Goal: Task Accomplishment & Management: Use online tool/utility

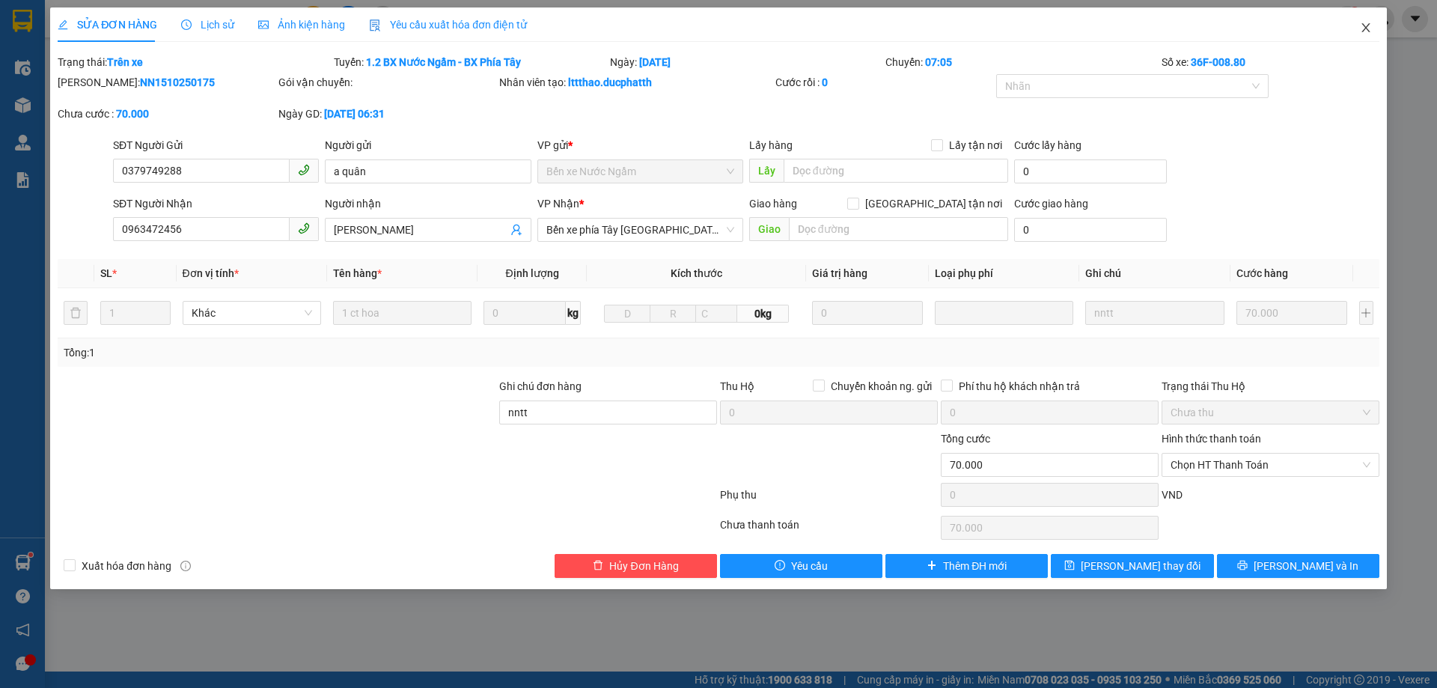
click at [1372, 25] on span "Close" at bounding box center [1366, 28] width 42 height 42
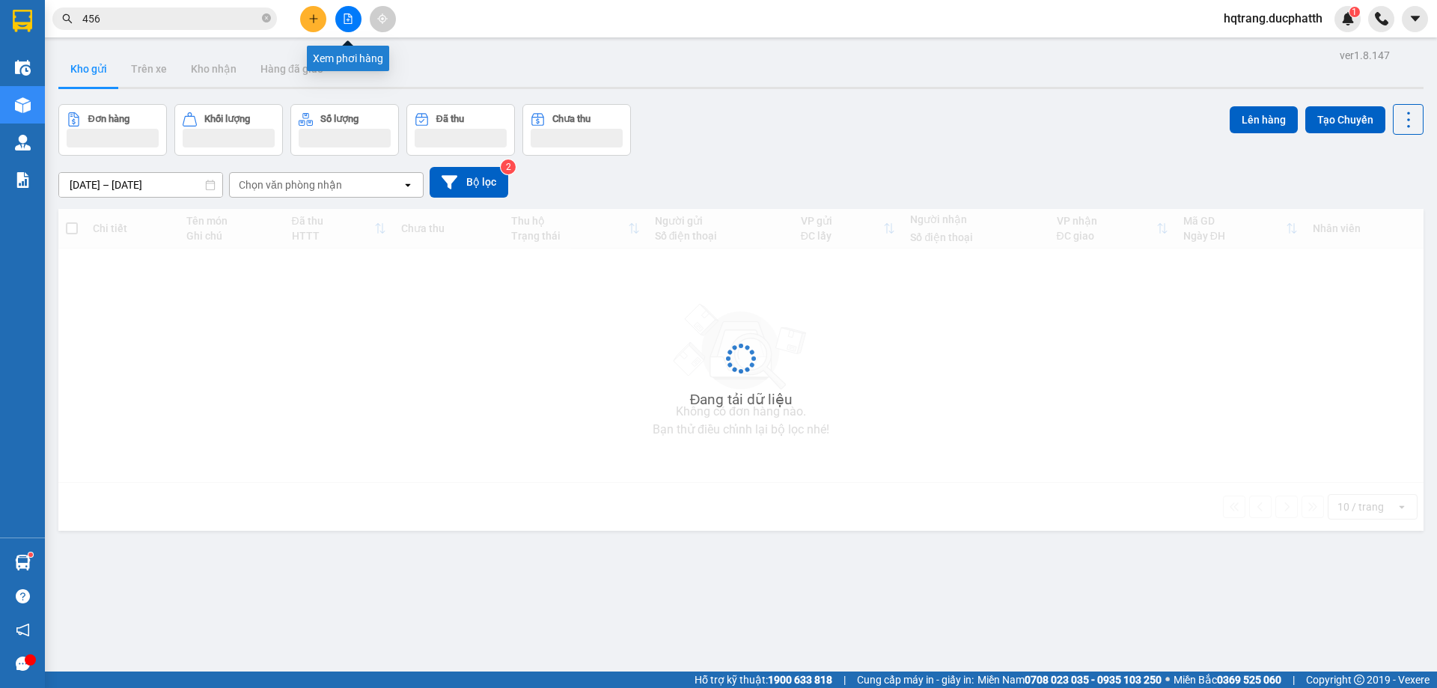
click at [358, 23] on button at bounding box center [348, 19] width 26 height 26
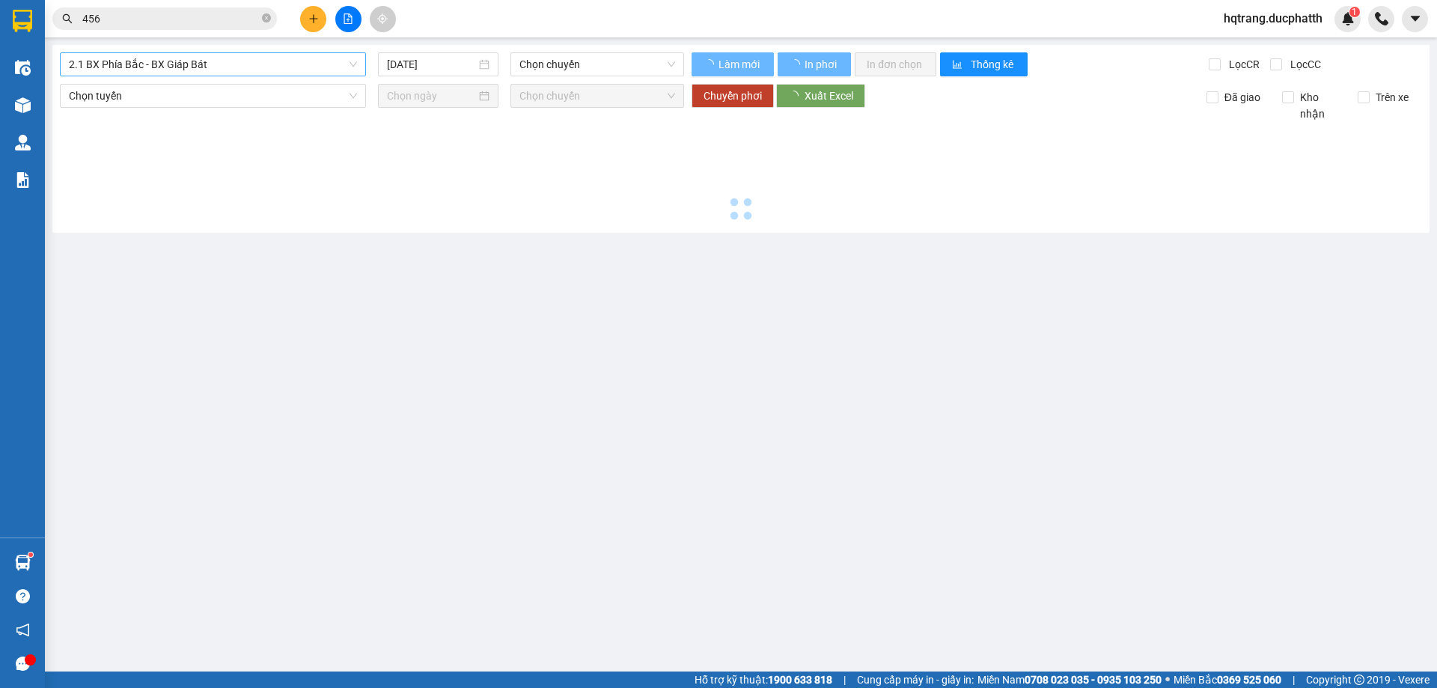
click at [241, 61] on span "2.1 BX Phía Bắc - BX Giáp Bát" at bounding box center [213, 64] width 288 height 22
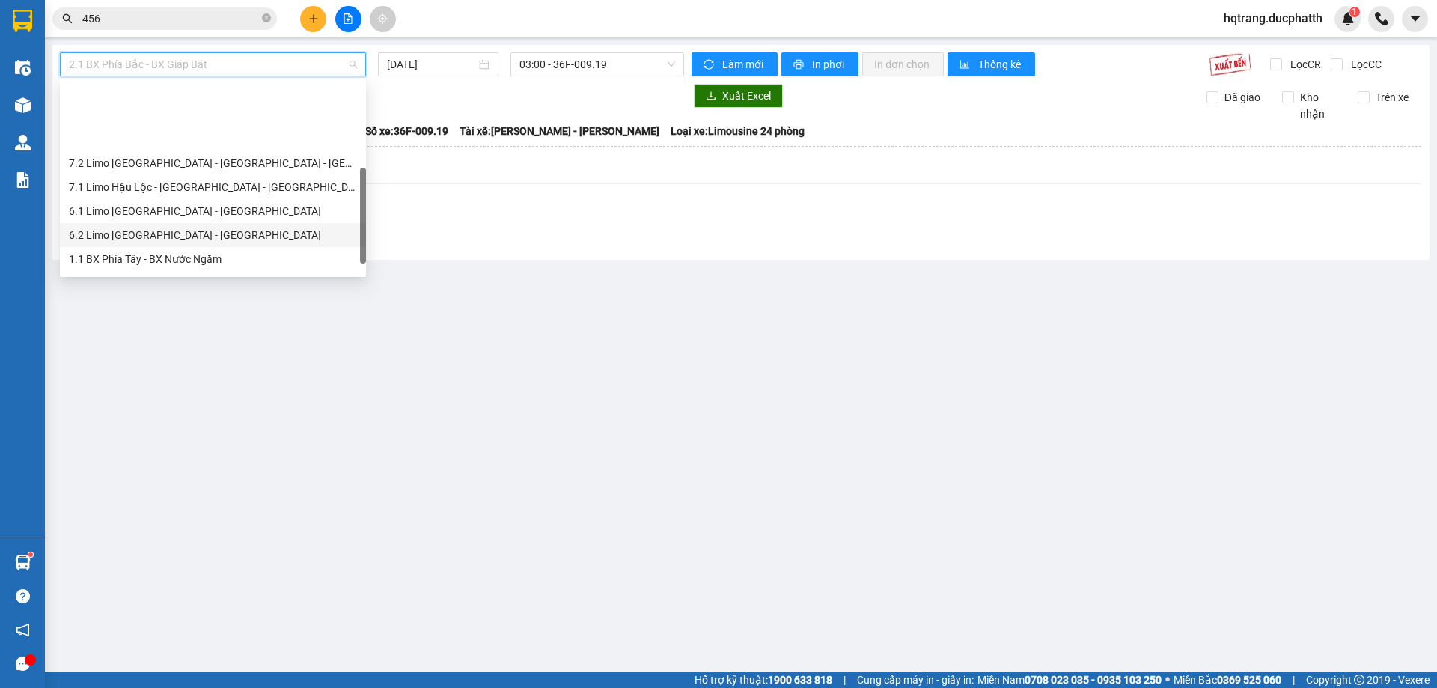
scroll to position [150, 0]
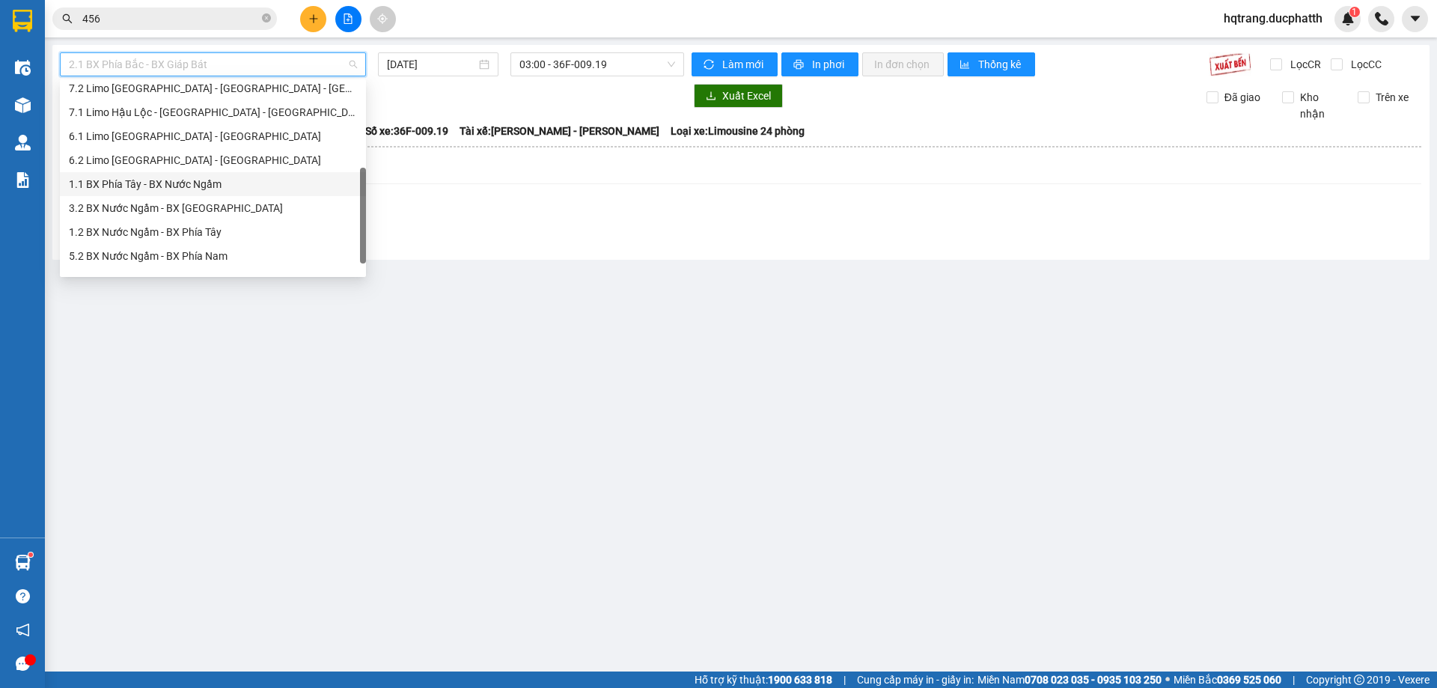
click at [198, 179] on div "1.1 BX Phía Tây - BX Nước Ngầm" at bounding box center [213, 184] width 288 height 16
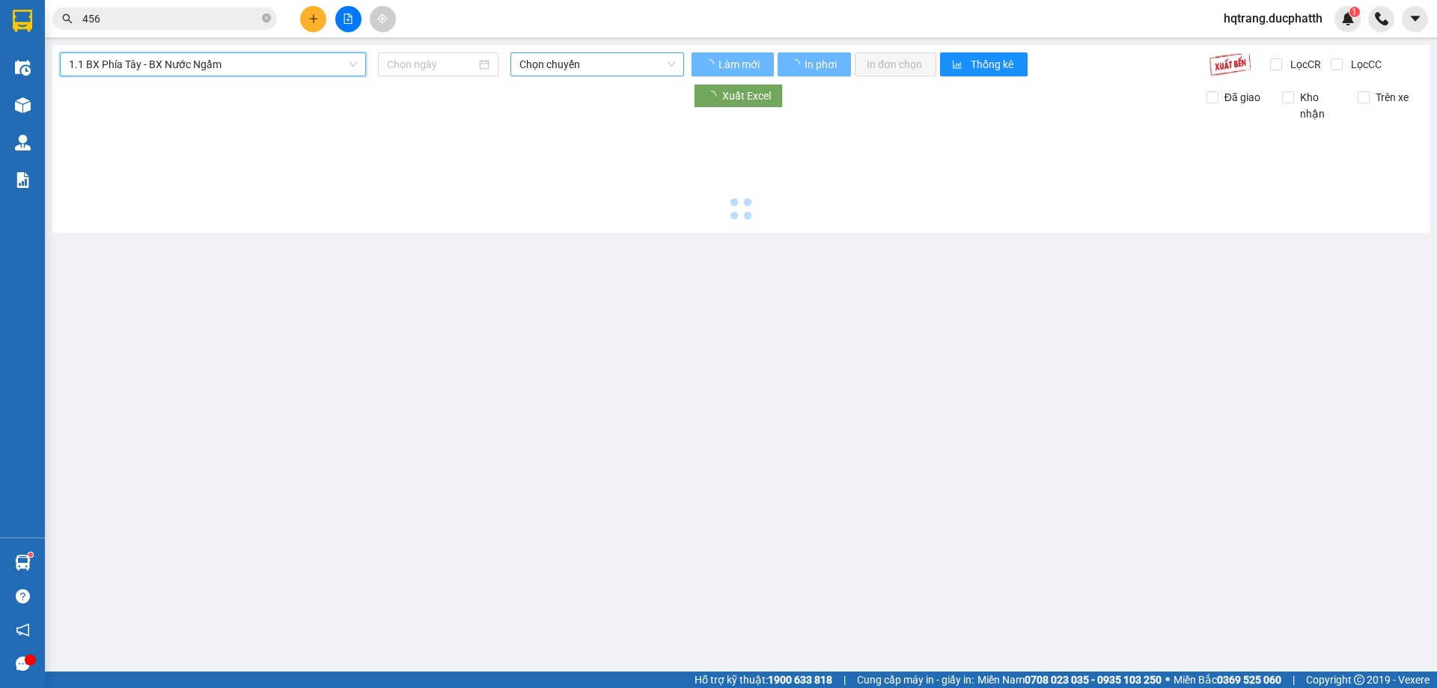
type input "[DATE]"
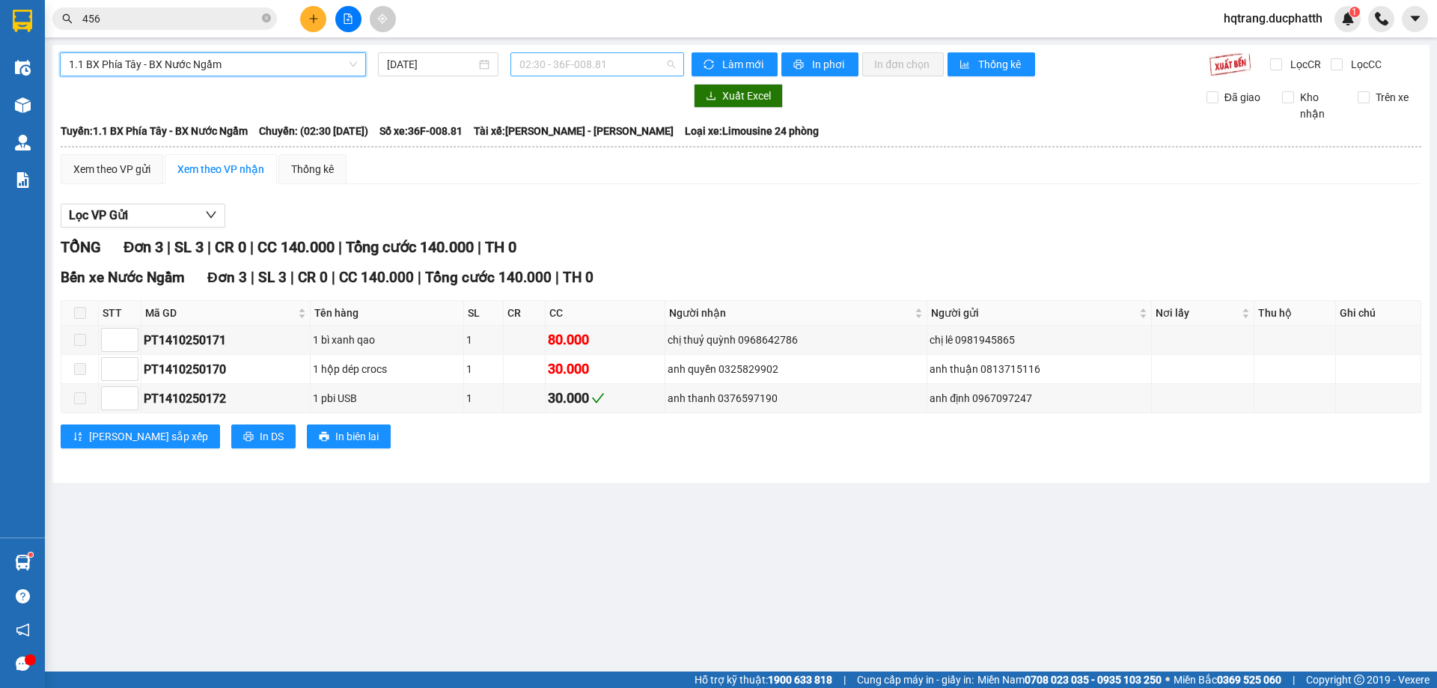
click at [566, 68] on span "02:30 - 36F-008.81" at bounding box center [597, 64] width 156 height 22
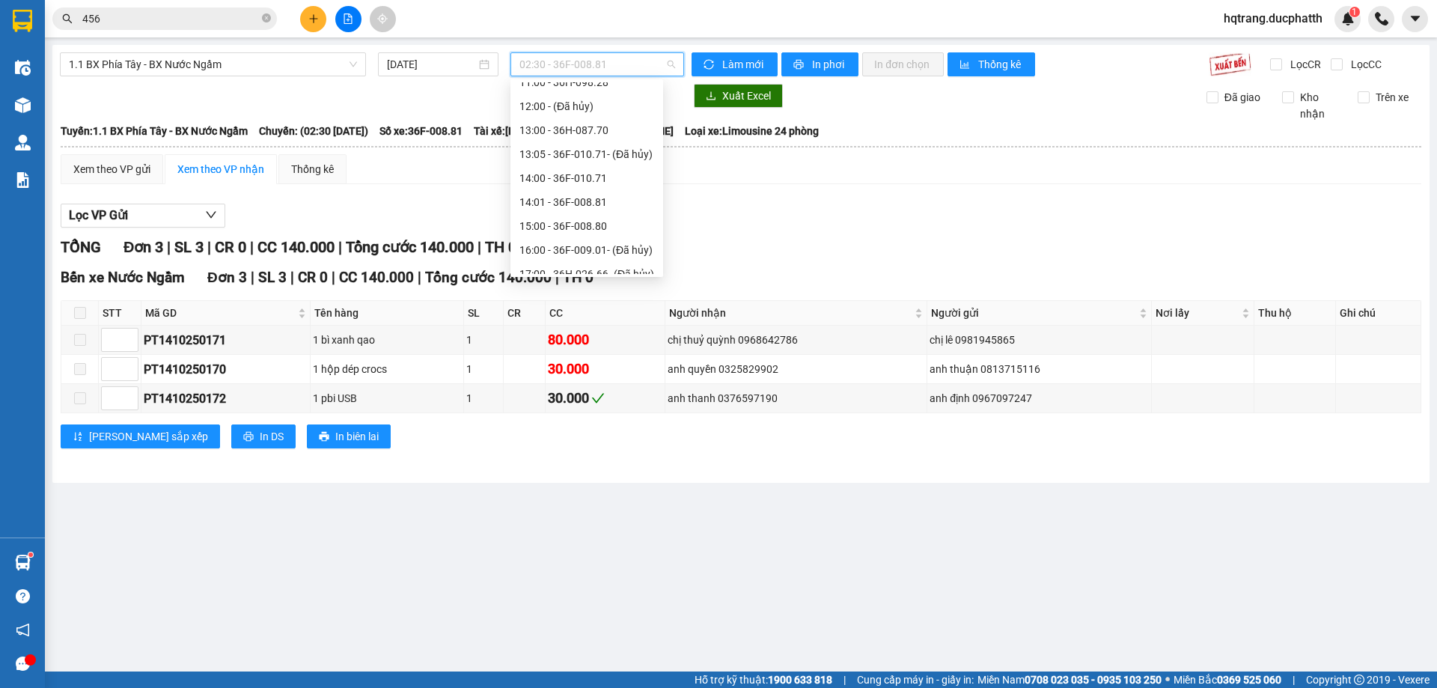
scroll to position [407, 0]
click at [590, 126] on div "15:00 - 36F-008.80" at bounding box center [586, 118] width 153 height 24
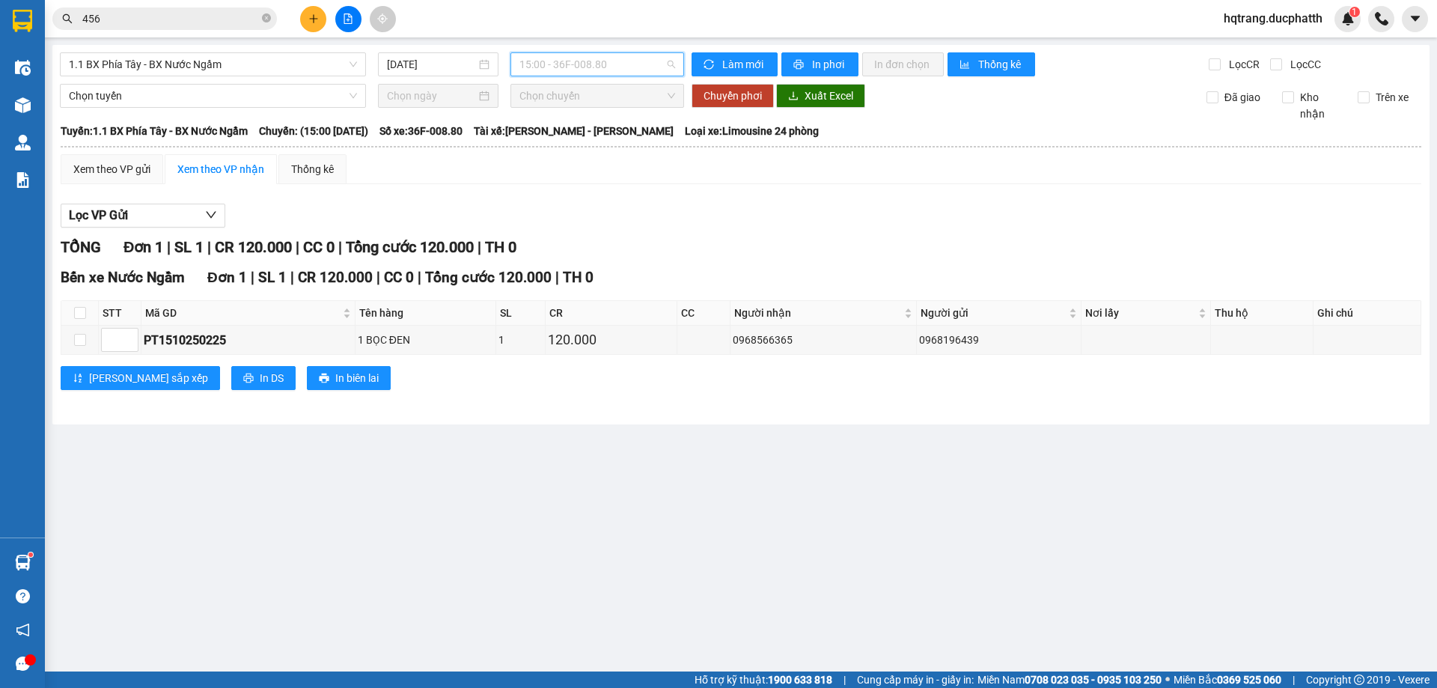
click at [614, 72] on span "15:00 - 36F-008.80" at bounding box center [597, 64] width 156 height 22
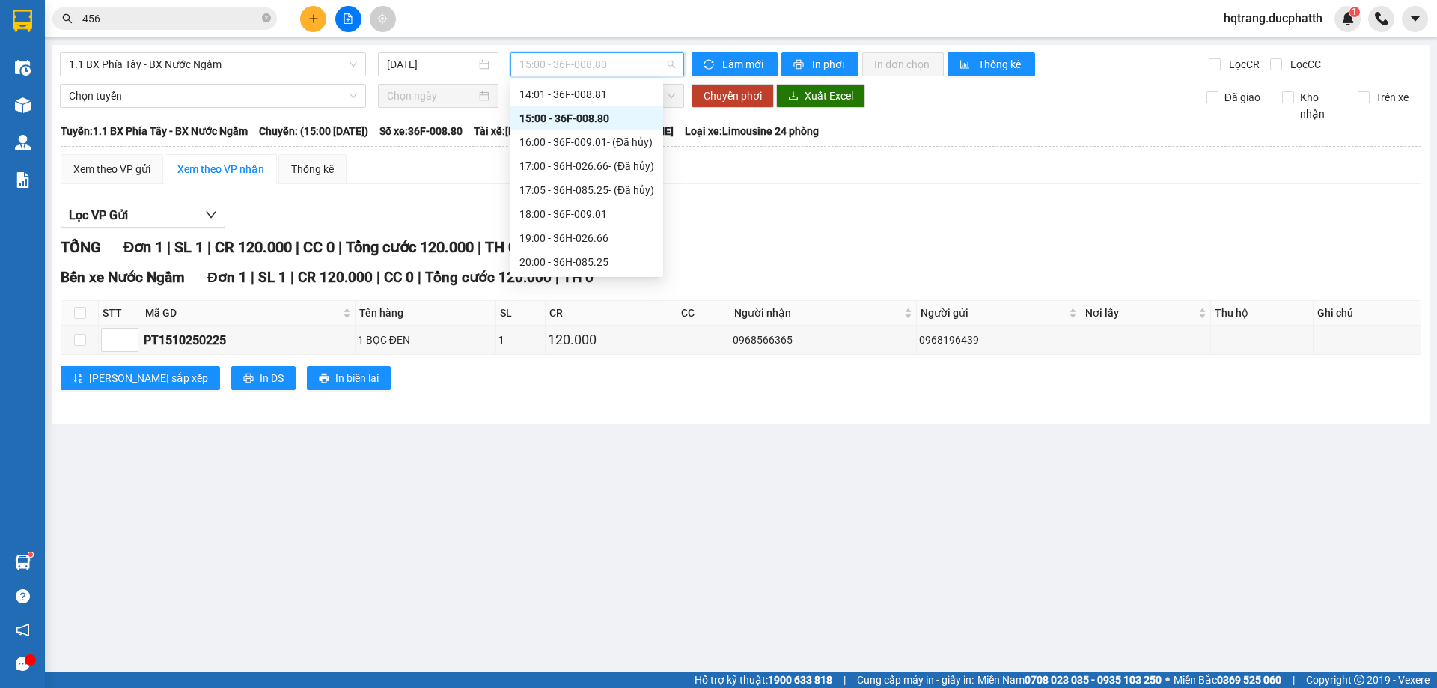
click at [595, 124] on div "15:00 - 36F-008.80" at bounding box center [586, 118] width 135 height 16
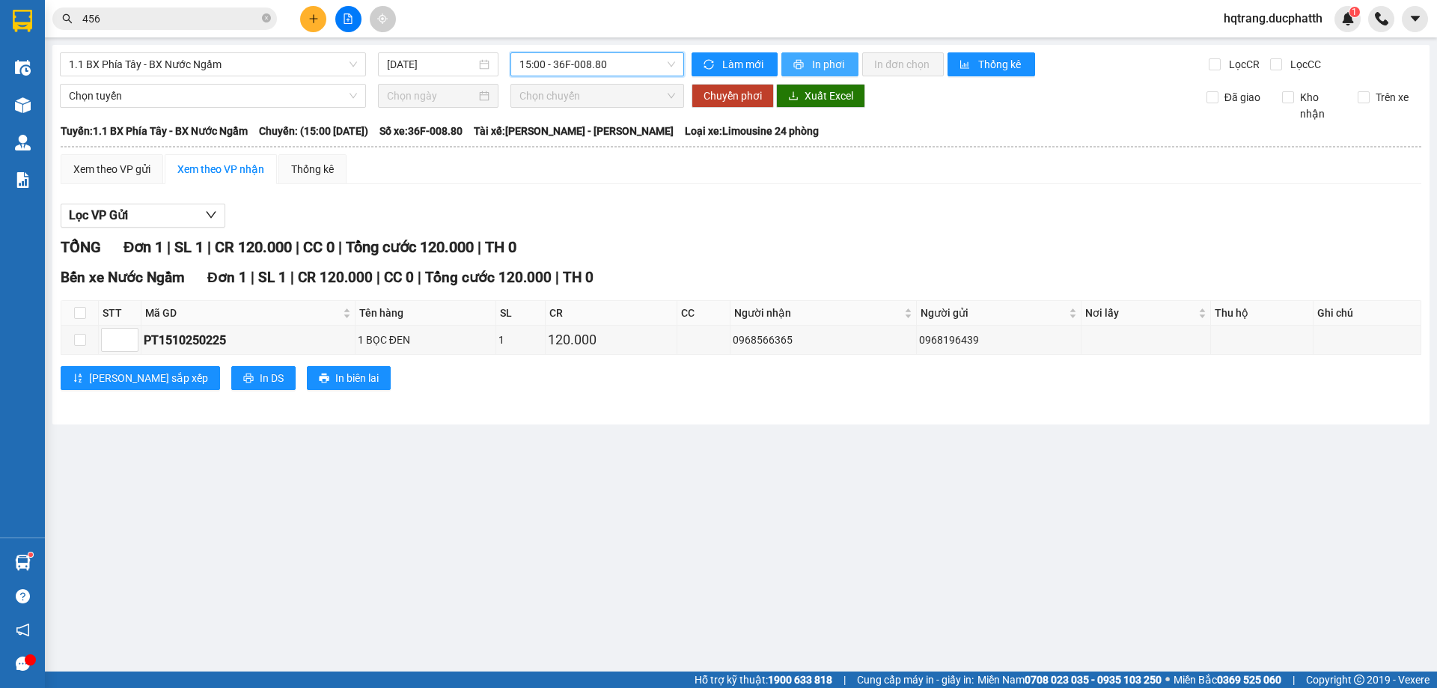
click at [822, 72] on span "In phơi" at bounding box center [829, 64] width 34 height 16
click at [263, 22] on icon "close-circle" at bounding box center [266, 17] width 9 height 9
